Goal: Communication & Community: Connect with others

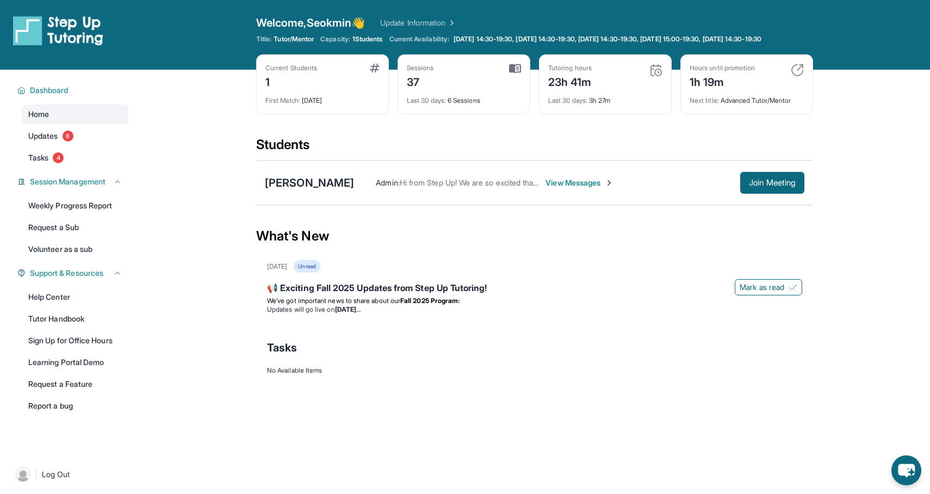
click at [557, 188] on span "View Messages" at bounding box center [579, 182] width 68 height 11
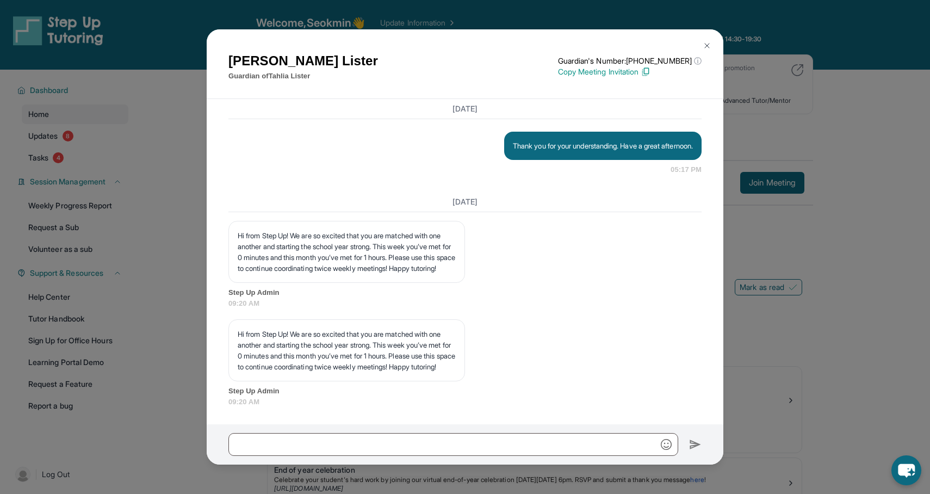
scroll to position [9554, 0]
click at [706, 43] on img at bounding box center [707, 45] width 9 height 9
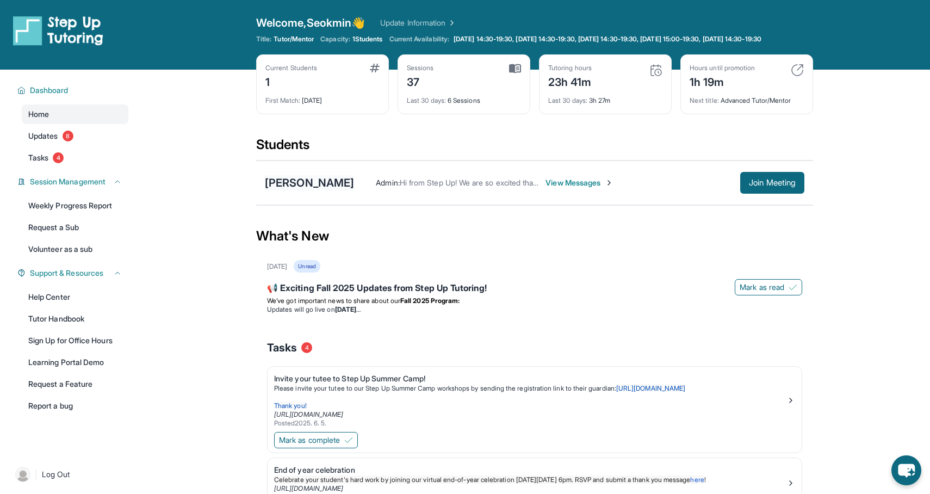
click at [311, 190] on div "[PERSON_NAME]" at bounding box center [309, 182] width 89 height 15
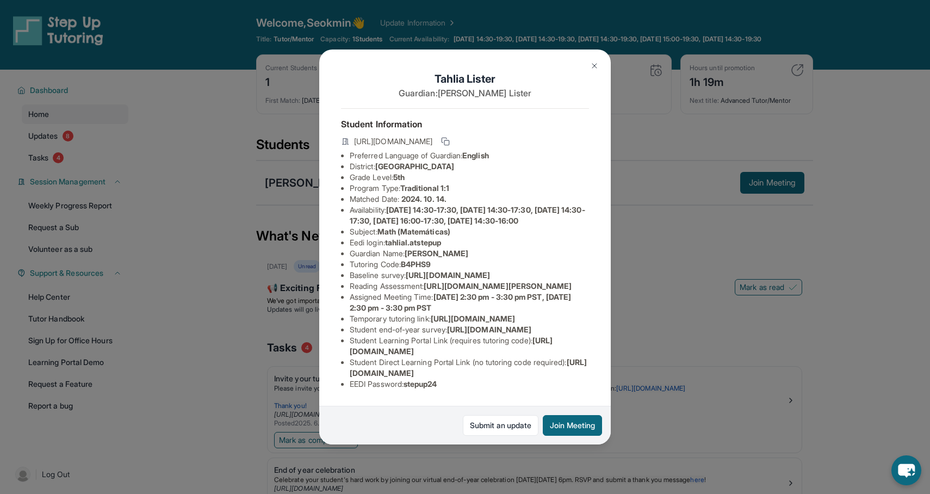
click at [590, 61] on img at bounding box center [594, 65] width 9 height 9
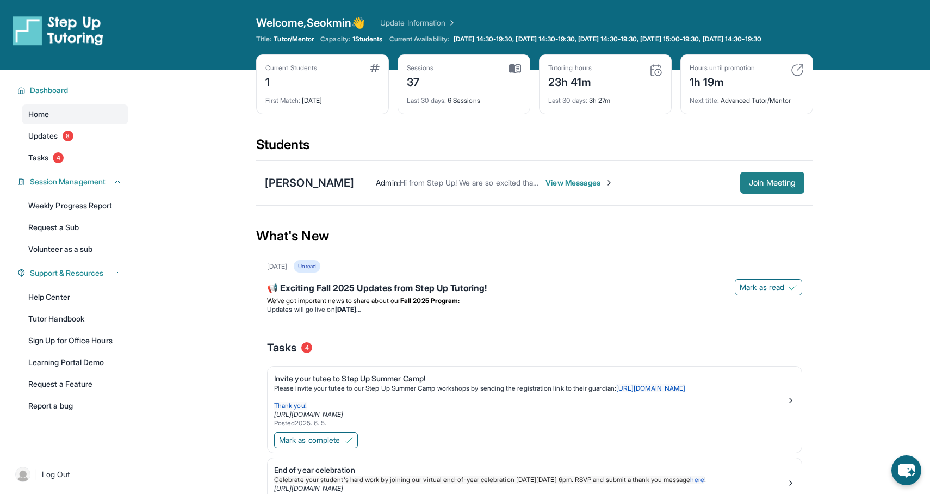
click at [768, 194] on button "Join Meeting" at bounding box center [772, 183] width 64 height 22
click at [765, 186] on span "Join Meeting" at bounding box center [772, 182] width 47 height 7
